Goal: Navigation & Orientation: Find specific page/section

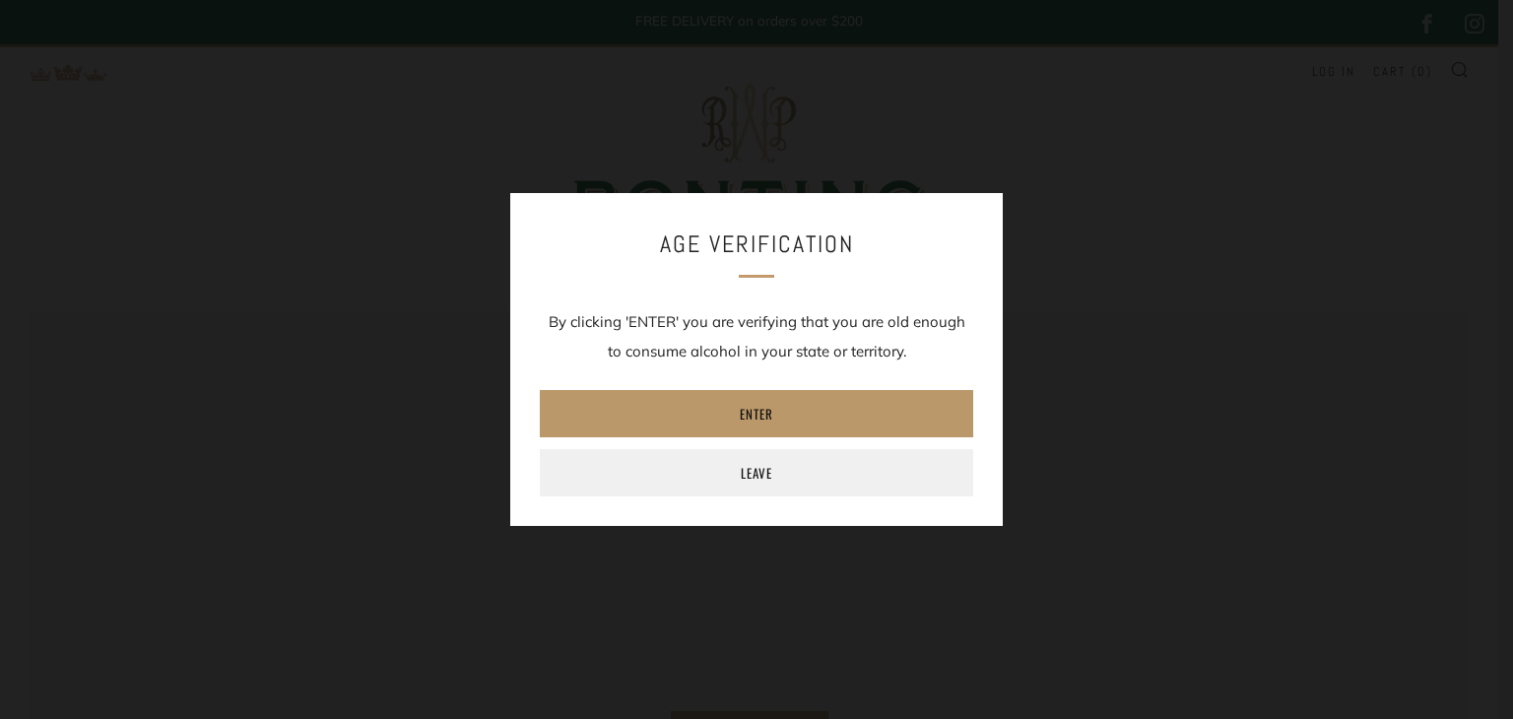
click at [792, 415] on link "Enter" at bounding box center [756, 413] width 433 height 47
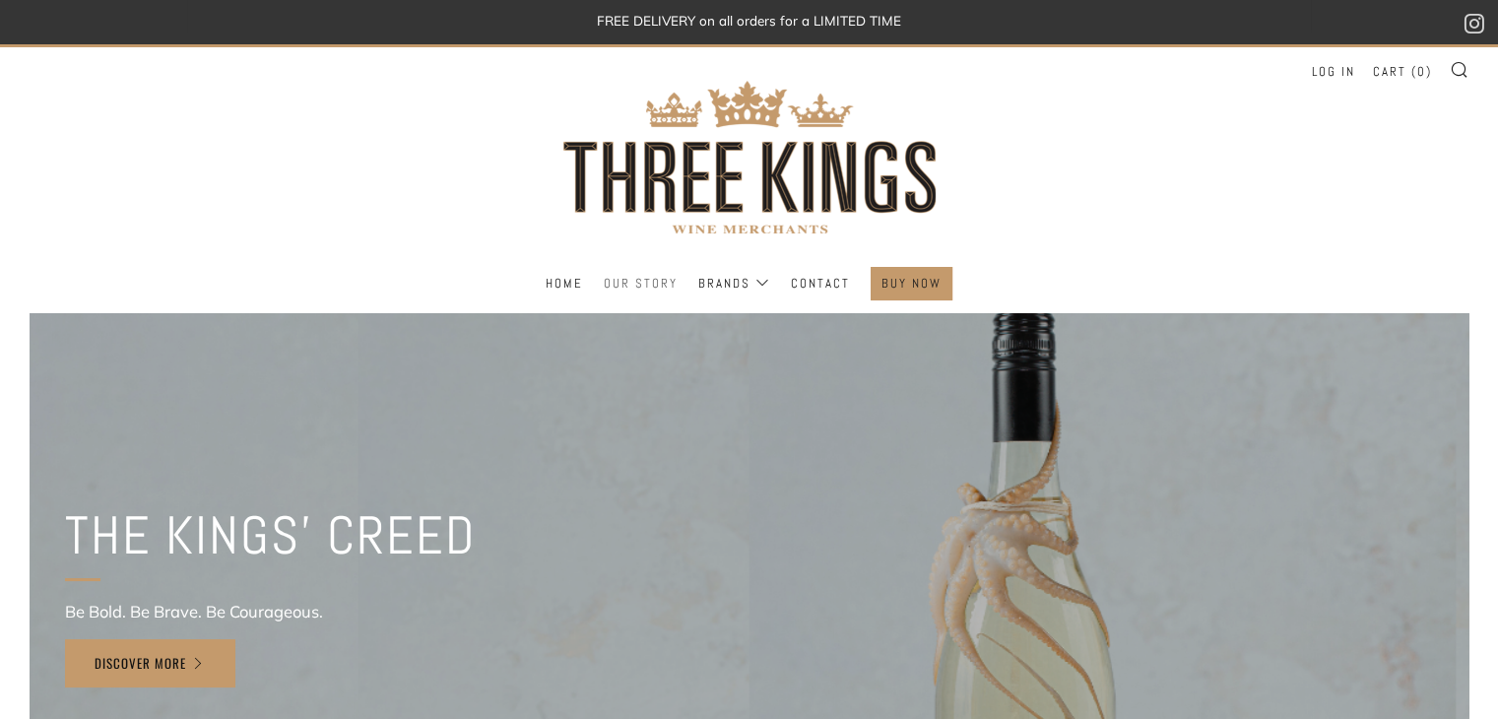
click at [653, 286] on link "Our Story" at bounding box center [641, 284] width 74 height 32
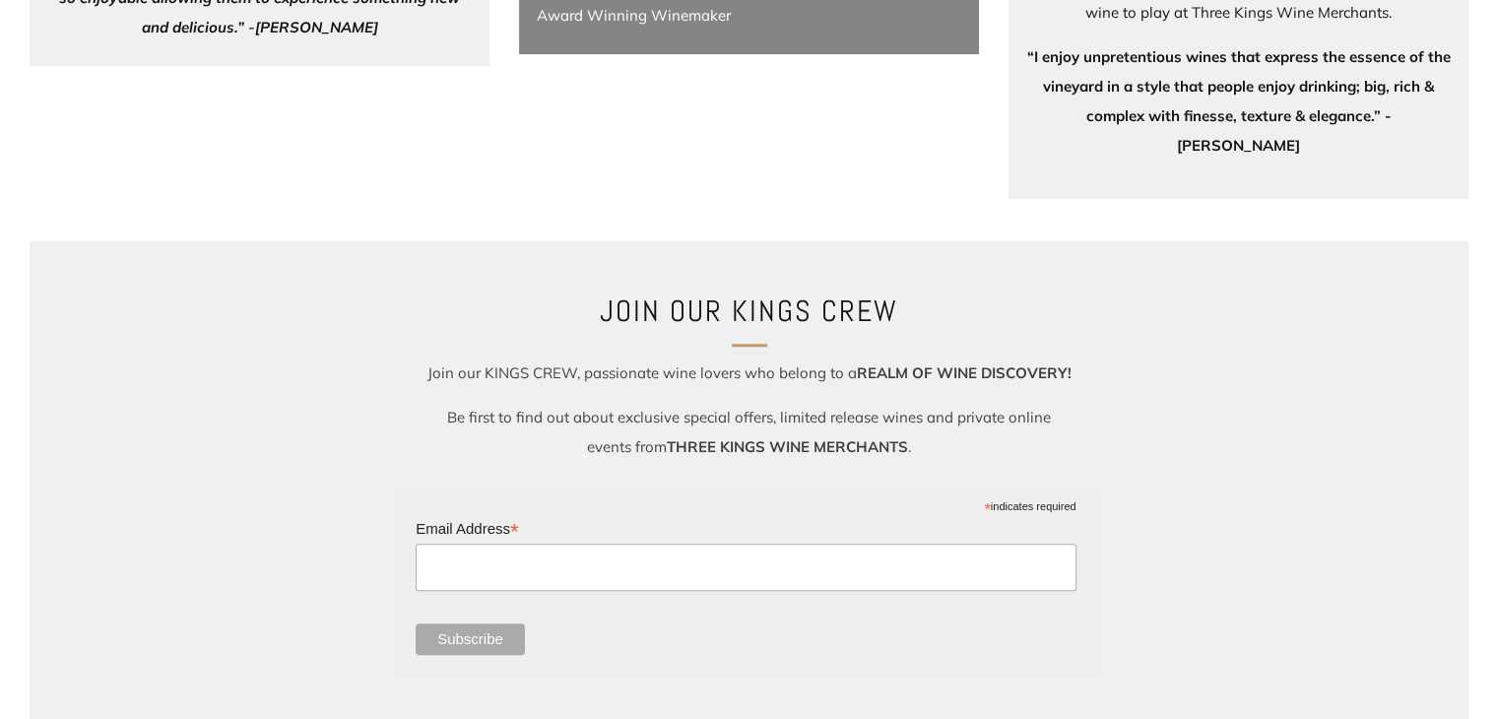
scroll to position [2167, 0]
